Goal: Task Accomplishment & Management: Manage account settings

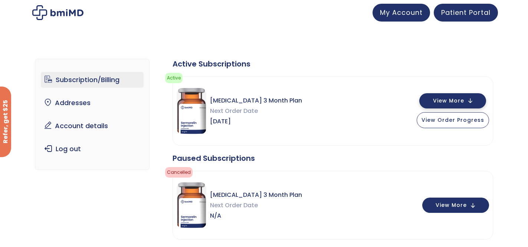
click at [436, 101] on span "View More" at bounding box center [448, 100] width 31 height 5
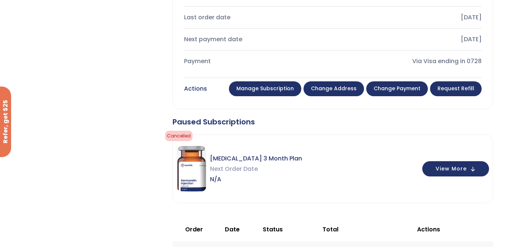
scroll to position [285, 0]
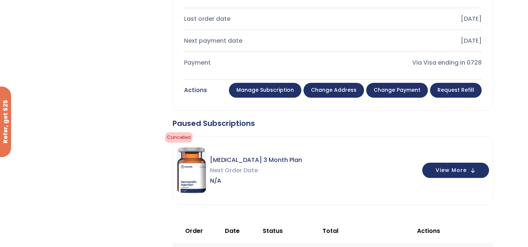
click at [275, 95] on link "Manage Subscription" at bounding box center [265, 90] width 72 height 15
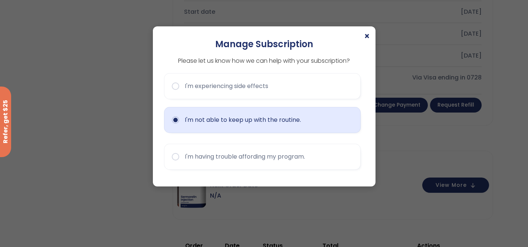
scroll to position [267, 0]
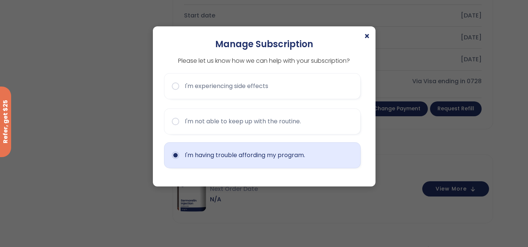
click at [315, 158] on button "I'm having trouble affording my program." at bounding box center [262, 155] width 197 height 26
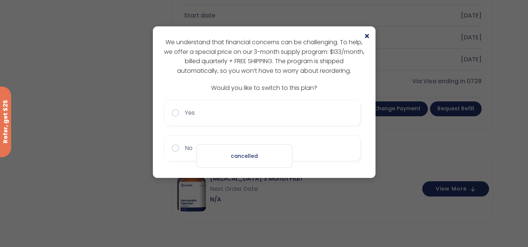
click at [241, 149] on div "cancelled" at bounding box center [244, 156] width 96 height 24
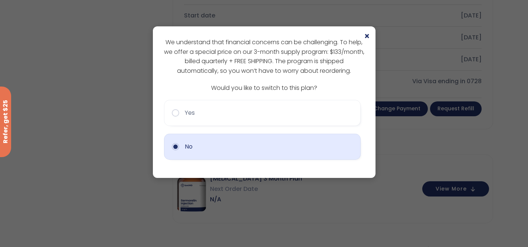
click at [254, 136] on button "No" at bounding box center [262, 146] width 197 height 26
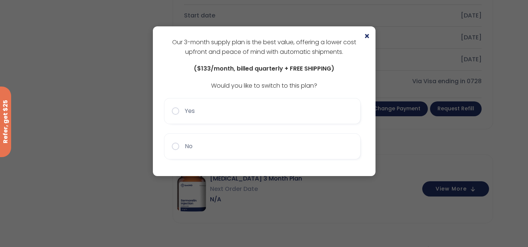
scroll to position [289, 0]
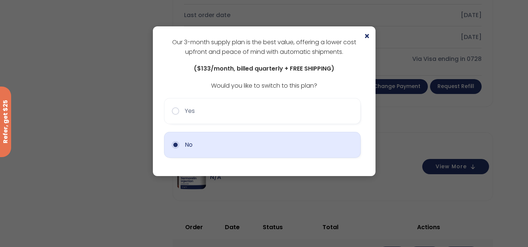
click at [251, 151] on button "No" at bounding box center [262, 145] width 197 height 26
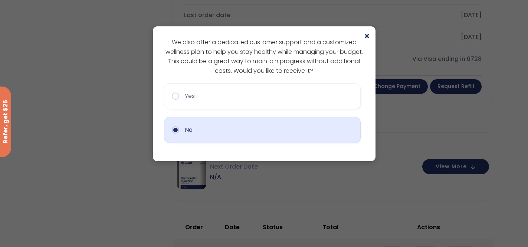
click at [177, 128] on button "No" at bounding box center [262, 130] width 197 height 26
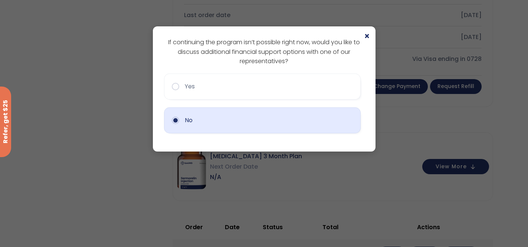
click at [180, 125] on button "No" at bounding box center [262, 120] width 197 height 26
click at [185, 125] on button "No" at bounding box center [262, 120] width 197 height 26
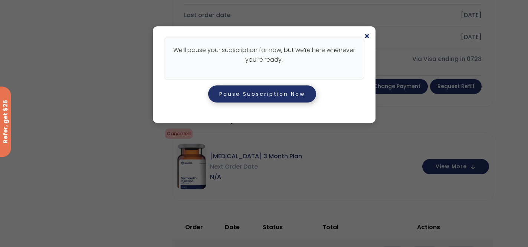
click at [247, 98] on button "Pause Subscription Now" at bounding box center [262, 93] width 108 height 17
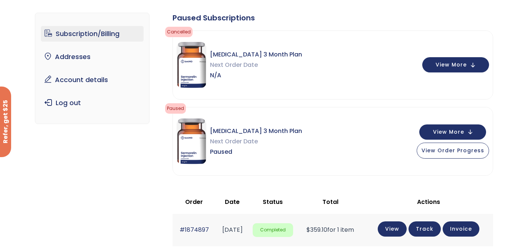
scroll to position [45, 0]
